Goal: Task Accomplishment & Management: Use online tool/utility

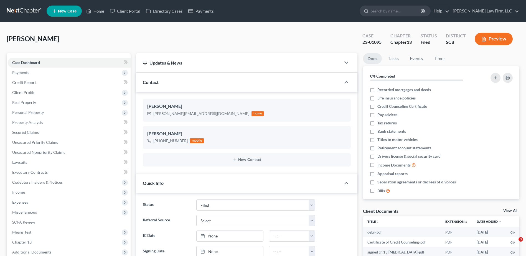
select select "2"
drag, startPoint x: 402, startPoint y: 13, endPoint x: 404, endPoint y: 16, distance: 3.9
click at [402, 14] on input "search" at bounding box center [395, 11] width 51 height 10
type input "rlt"
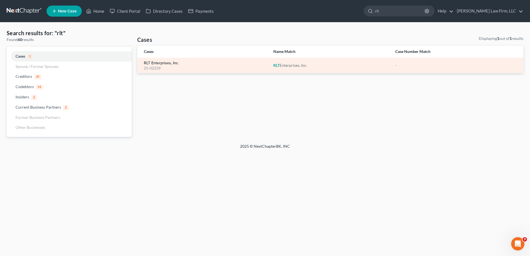
click at [172, 63] on link "RLT Enterprises, Inc." at bounding box center [161, 63] width 35 height 4
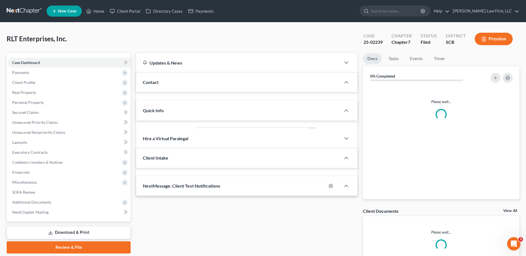
select select "0"
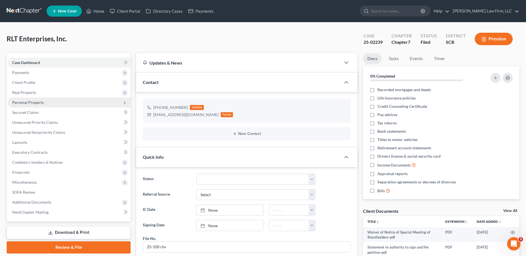
click at [31, 98] on span "Personal Property" at bounding box center [69, 103] width 123 height 10
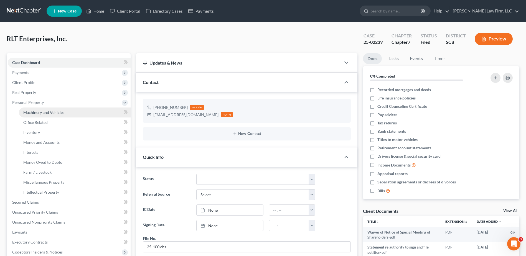
click at [39, 112] on span "Machinery and Vehicles" at bounding box center [43, 112] width 41 height 5
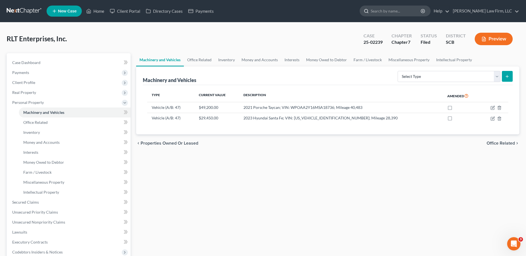
click at [401, 14] on input "search" at bounding box center [395, 11] width 51 height 10
type input "gabel"
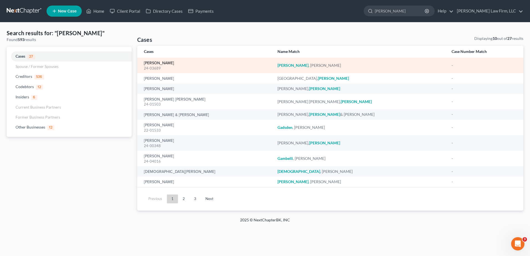
click at [157, 62] on link "[PERSON_NAME]" at bounding box center [159, 63] width 30 height 4
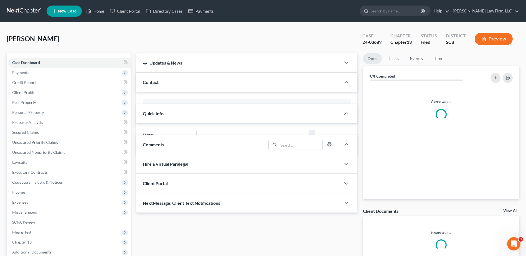
select select "1"
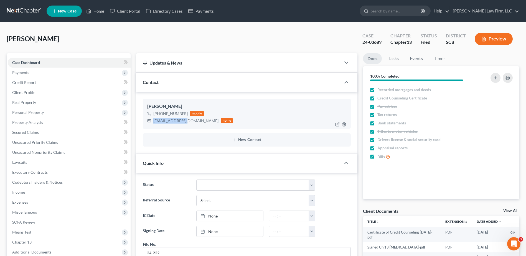
drag, startPoint x: 155, startPoint y: 122, endPoint x: 185, endPoint y: 124, distance: 30.8
click at [185, 124] on div "kjmlnr@gmail.com home" at bounding box center [190, 120] width 86 height 7
click at [24, 11] on link at bounding box center [24, 11] width 35 height 10
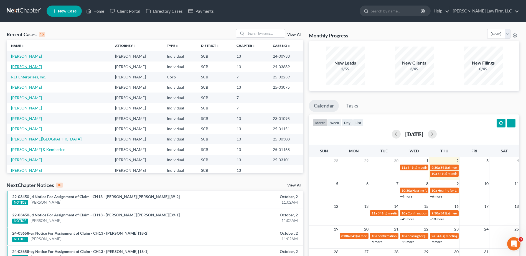
click at [23, 66] on link "[PERSON_NAME]" at bounding box center [26, 66] width 31 height 5
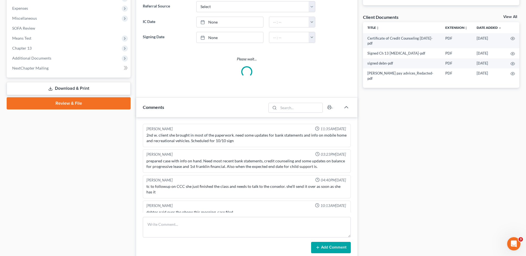
select select "1"
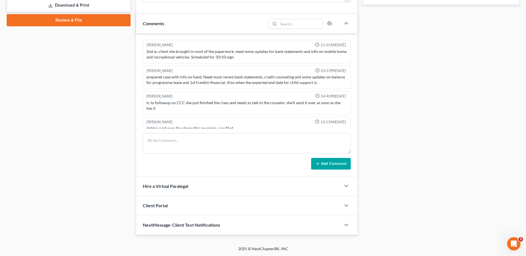
scroll to position [159, 0]
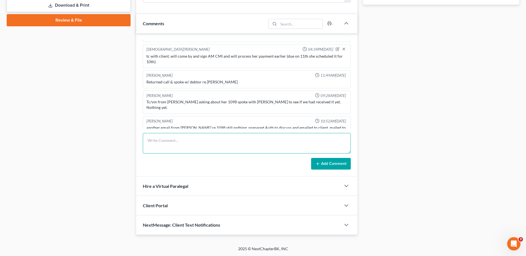
drag, startPoint x: 176, startPoint y: 140, endPoint x: 186, endPoint y: 147, distance: 12.1
click at [177, 142] on textarea at bounding box center [247, 143] width 208 height 21
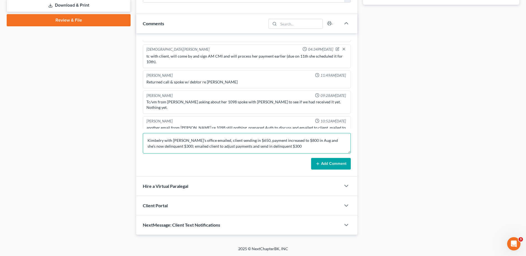
type textarea "Kimbelry with tee's office emailed, client sending in $650, payment increased t…"
click at [330, 164] on button "Add Comment" at bounding box center [331, 164] width 40 height 12
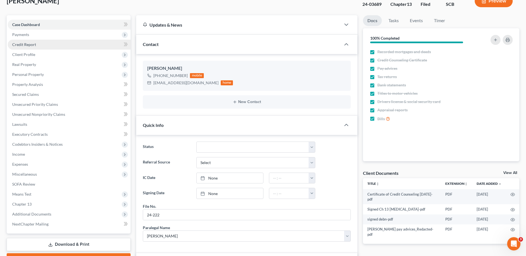
scroll to position [0, 0]
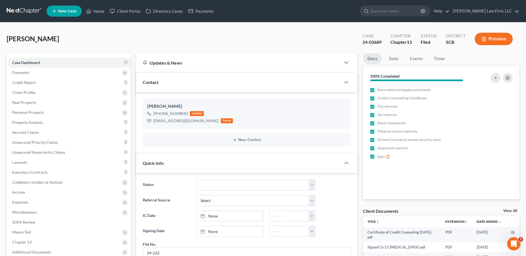
click at [28, 10] on link at bounding box center [24, 11] width 35 height 10
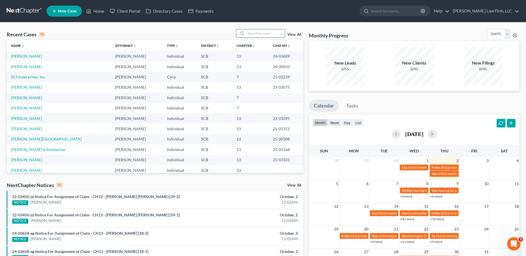
click at [272, 32] on input "search" at bounding box center [265, 33] width 39 height 8
type input "[PERSON_NAME]"
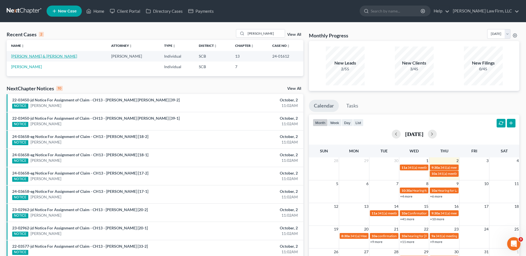
click at [25, 57] on link "[PERSON_NAME] & [PERSON_NAME]" at bounding box center [44, 56] width 66 height 5
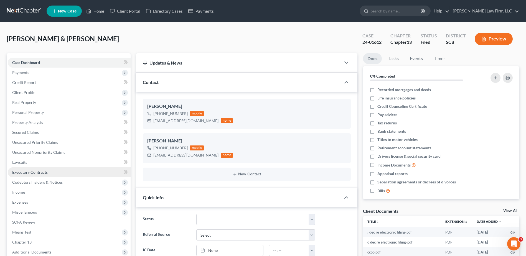
select select "0"
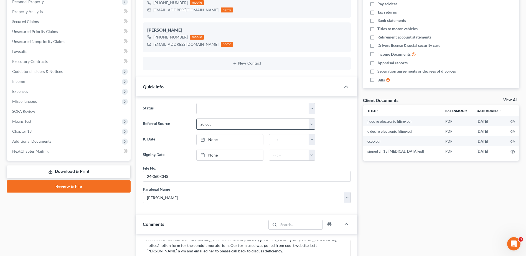
scroll to position [494, 0]
click at [214, 114] on select "Discharged Dismissed Filed In Progress Lead Lost Lead Ready to File To Review W…" at bounding box center [255, 108] width 119 height 11
select select "1"
click at [196, 103] on select "Discharged Dismissed Filed In Progress Lead Lost Lead Ready to File To Review W…" at bounding box center [255, 108] width 119 height 11
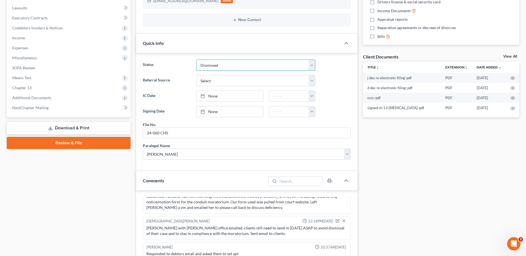
scroll to position [277, 0]
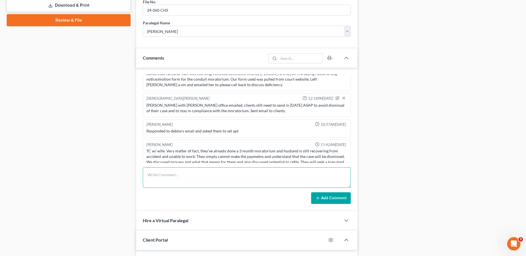
click at [165, 184] on textarea at bounding box center [247, 177] width 208 height 21
type textarea "case dismissed [DATE]; mailed clients case dismissed letter"
click at [321, 200] on button "Add Comment" at bounding box center [331, 198] width 40 height 12
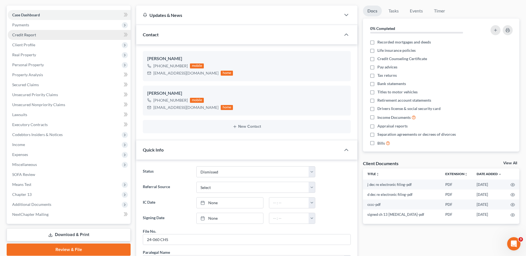
scroll to position [28, 0]
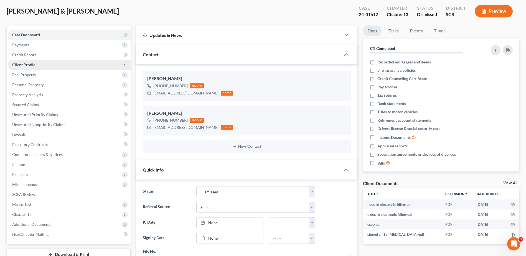
drag, startPoint x: 21, startPoint y: 61, endPoint x: 27, endPoint y: 65, distance: 7.3
click at [21, 62] on span "Client Profile" at bounding box center [69, 65] width 123 height 10
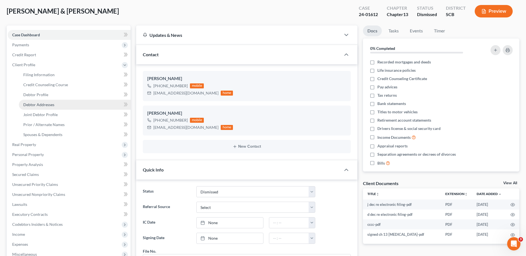
click at [51, 107] on span "Debtor Addresses" at bounding box center [38, 104] width 31 height 5
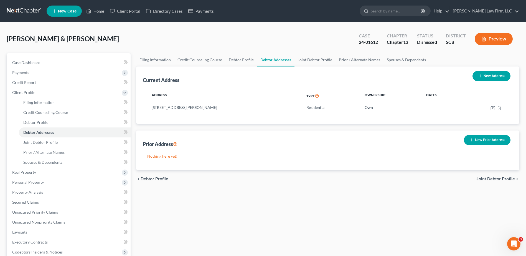
drag, startPoint x: 233, startPoint y: 107, endPoint x: 145, endPoint y: 104, distance: 88.4
click at [145, 104] on div "Address Type Ownership Dates [STREET_ADDRESS][PERSON_NAME] Residential Own" at bounding box center [328, 104] width 370 height 39
drag, startPoint x: 231, startPoint y: 114, endPoint x: 234, endPoint y: 108, distance: 7.1
click at [232, 114] on div "Address Type Ownership Dates [STREET_ADDRESS][PERSON_NAME] Residential Own" at bounding box center [328, 104] width 370 height 39
click at [234, 106] on td "[STREET_ADDRESS][PERSON_NAME]" at bounding box center [224, 107] width 154 height 11
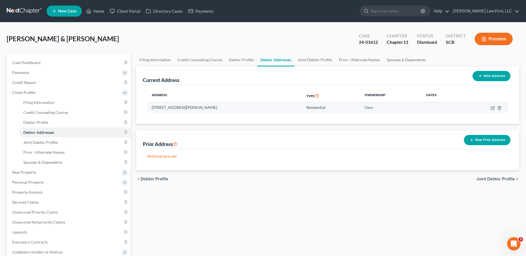
click at [227, 108] on td "[STREET_ADDRESS][PERSON_NAME]" at bounding box center [224, 107] width 154 height 11
drag, startPoint x: 236, startPoint y: 108, endPoint x: 152, endPoint y: 108, distance: 83.7
click at [151, 108] on td "[STREET_ADDRESS][PERSON_NAME]" at bounding box center [224, 107] width 154 height 11
copy td "[STREET_ADDRESS][PERSON_NAME]"
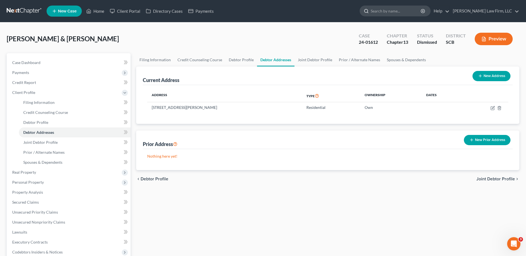
click at [405, 11] on input "search" at bounding box center [395, 11] width 51 height 10
type input "[PERSON_NAME]"
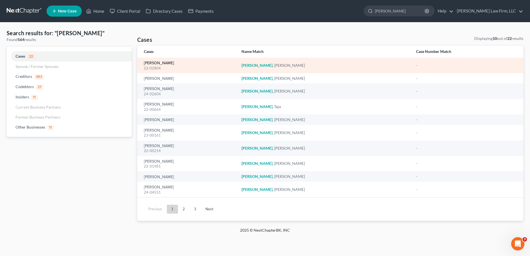
click at [167, 64] on link "[PERSON_NAME]" at bounding box center [159, 63] width 30 height 4
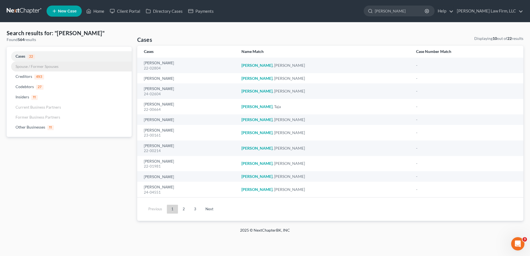
select select "6"
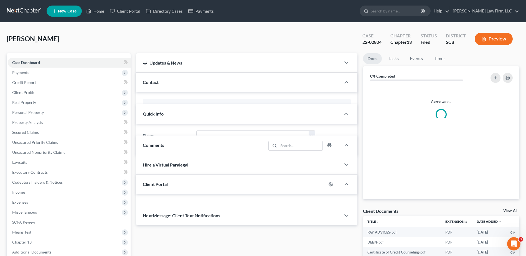
select select "0"
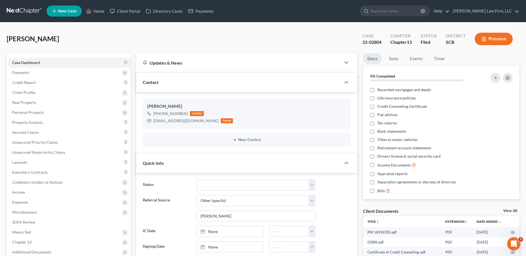
scroll to position [83, 0]
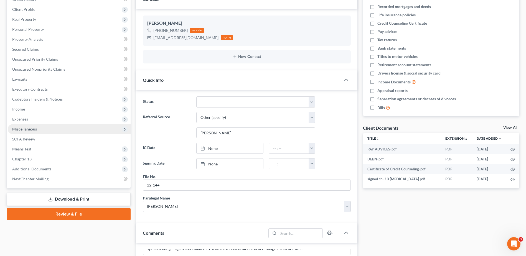
click at [29, 127] on span "Miscellaneous" at bounding box center [24, 129] width 25 height 5
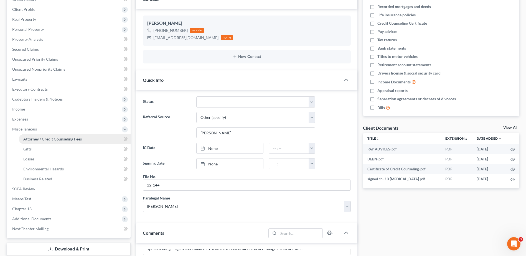
drag, startPoint x: 36, startPoint y: 139, endPoint x: 43, endPoint y: 144, distance: 8.3
click at [37, 139] on span "Attorney / Credit Counseling Fees" at bounding box center [52, 139] width 58 height 5
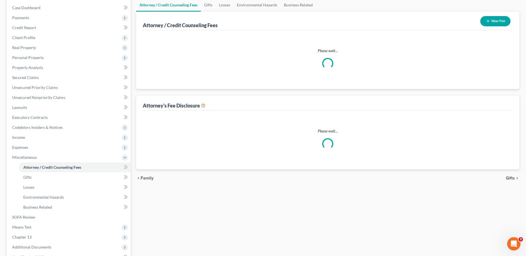
select select "0"
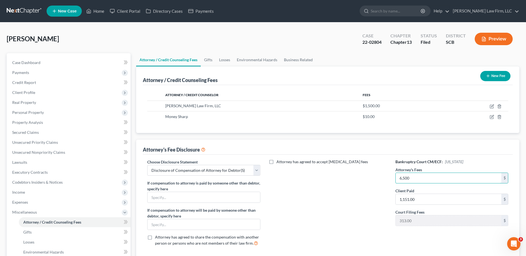
type input "6,500"
click at [490, 38] on button "Preview" at bounding box center [493, 39] width 38 height 12
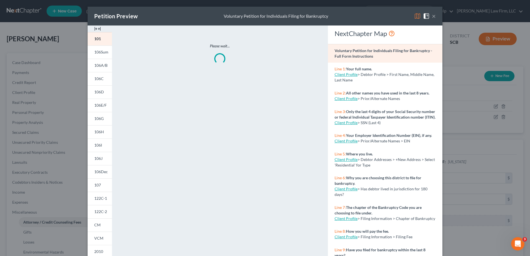
click at [416, 15] on img at bounding box center [417, 16] width 7 height 7
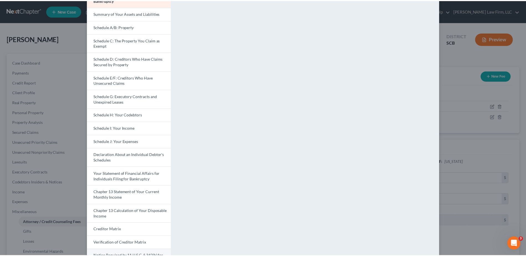
scroll to position [93, 0]
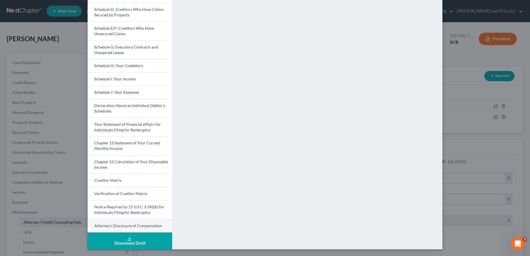
click at [124, 225] on span "Attorney's Disclosure of Compensation" at bounding box center [128, 225] width 68 height 5
drag, startPoint x: 451, startPoint y: 64, endPoint x: 433, endPoint y: 91, distance: 32.5
click at [451, 65] on div "Petition Preview Attorney's Disclosure of Compensation × Voluntary Petition for…" at bounding box center [265, 128] width 530 height 256
